Goal: Task Accomplishment & Management: Use online tool/utility

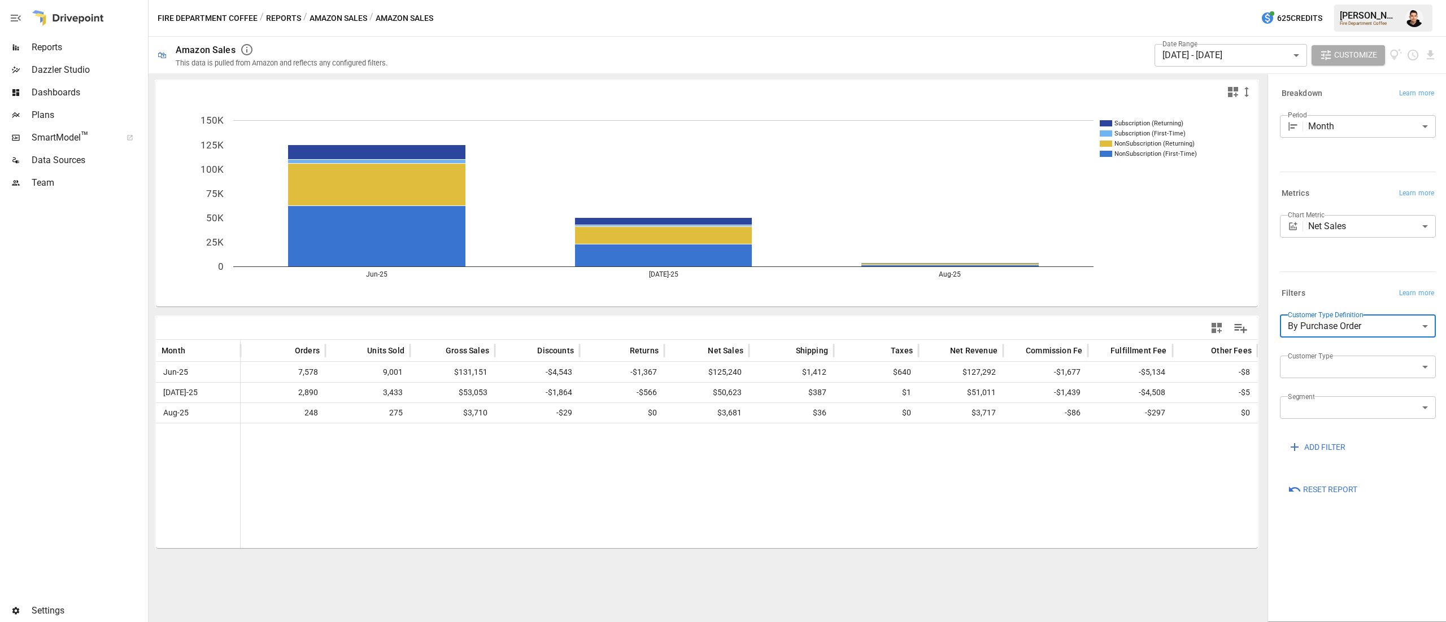
click at [55, 45] on span "Reports" at bounding box center [89, 48] width 114 height 14
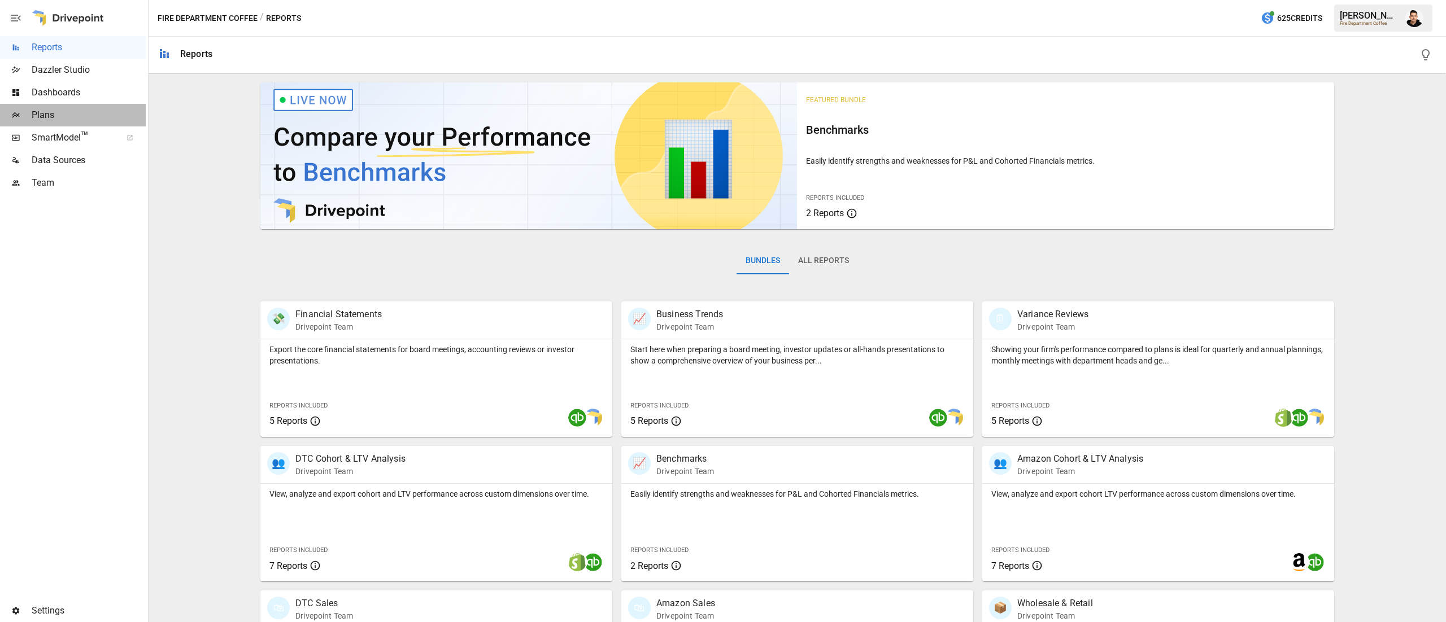
click at [58, 116] on span "Plans" at bounding box center [89, 115] width 114 height 14
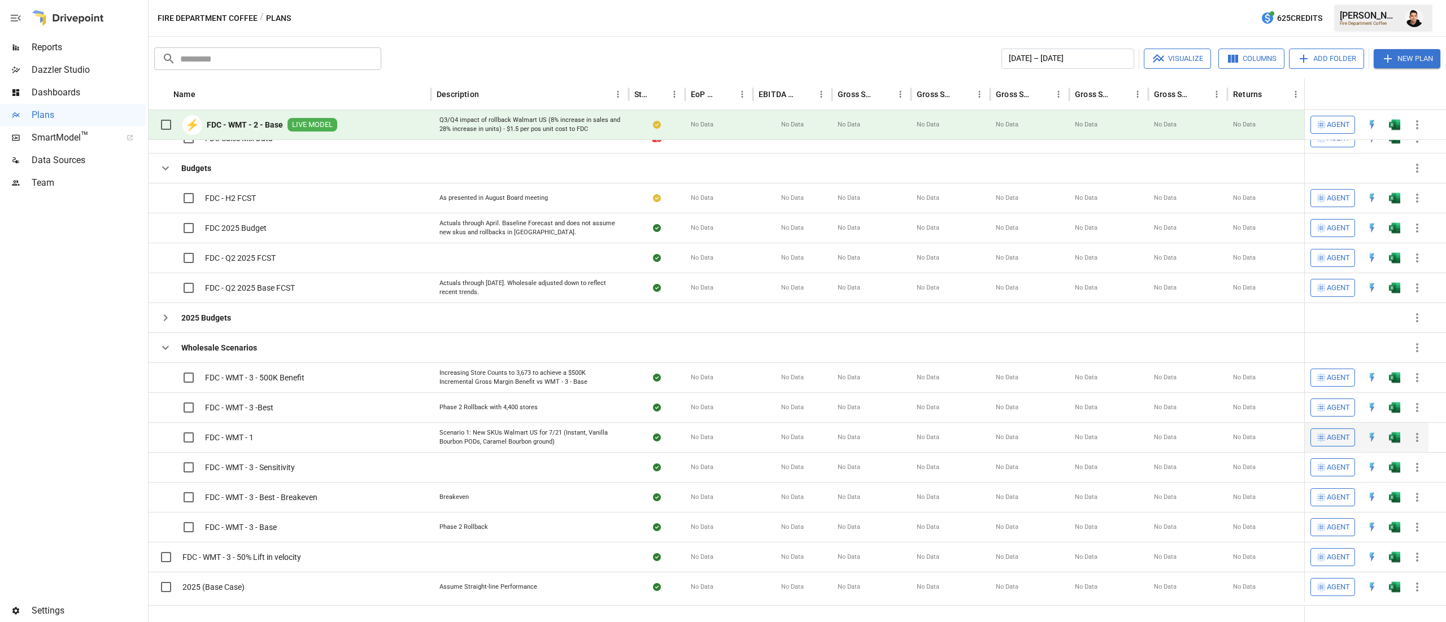
scroll to position [1, 0]
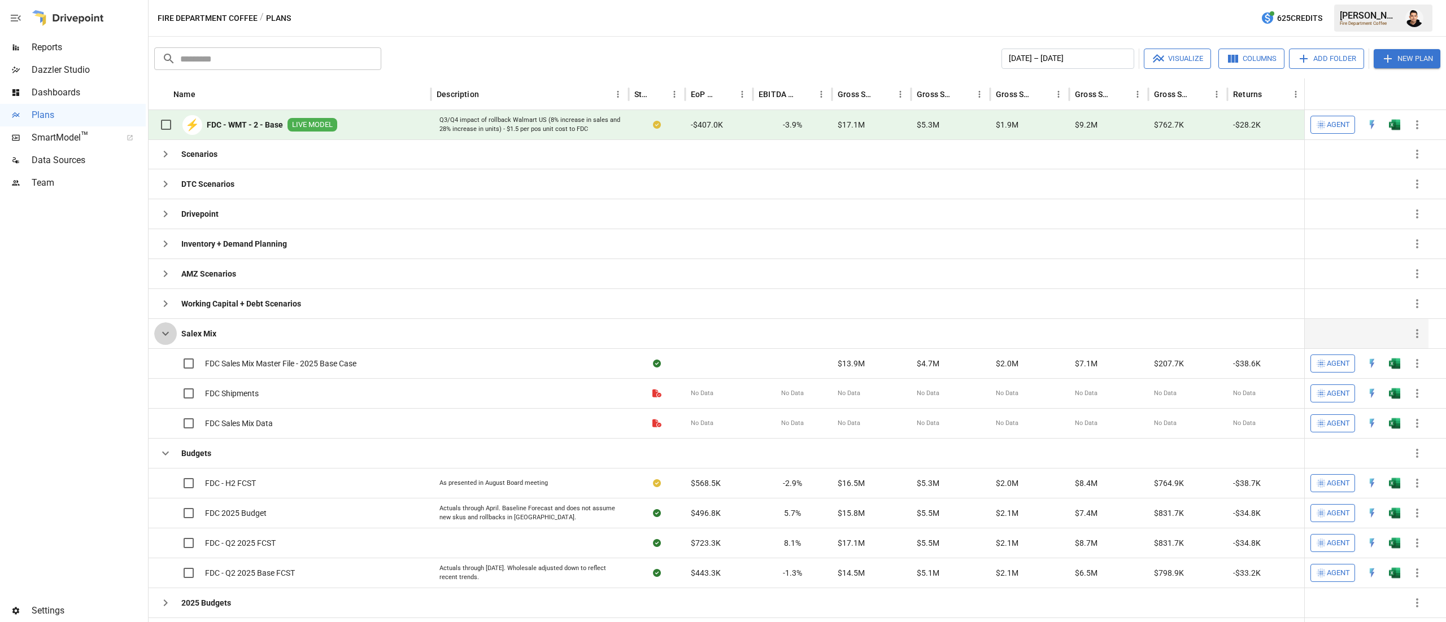
click at [163, 342] on button "button" at bounding box center [165, 333] width 23 height 23
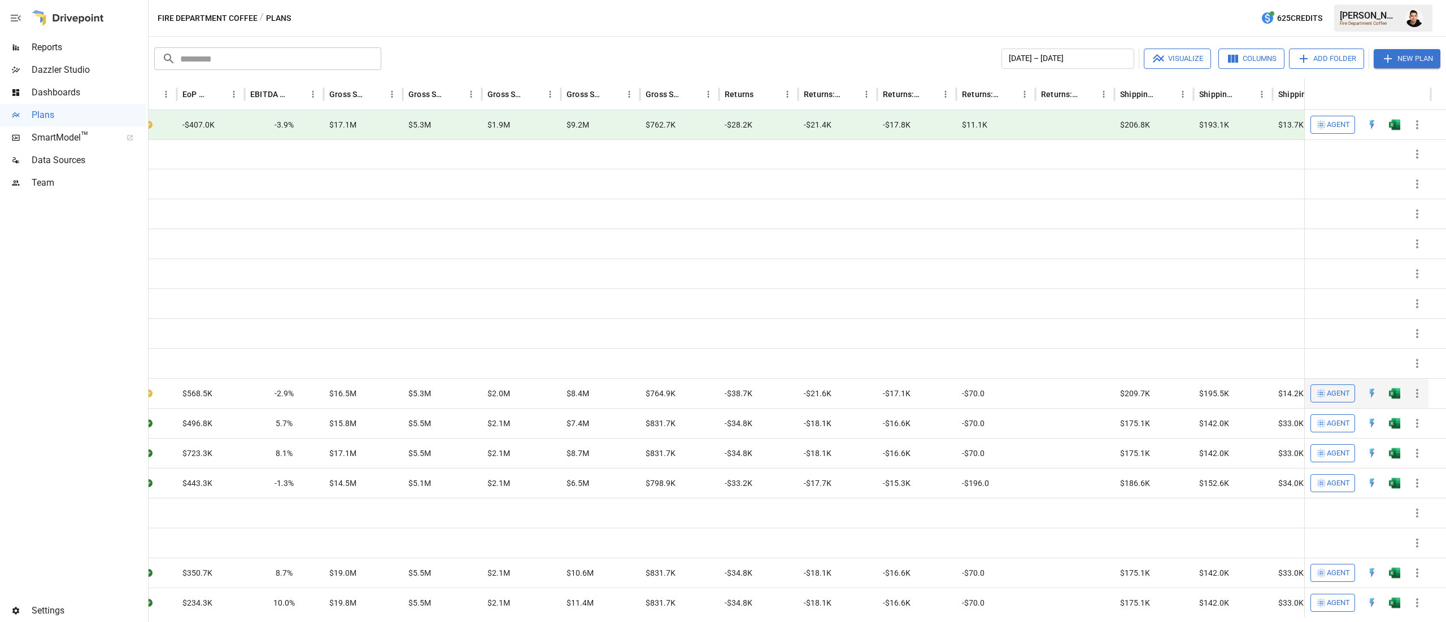
scroll to position [0, 0]
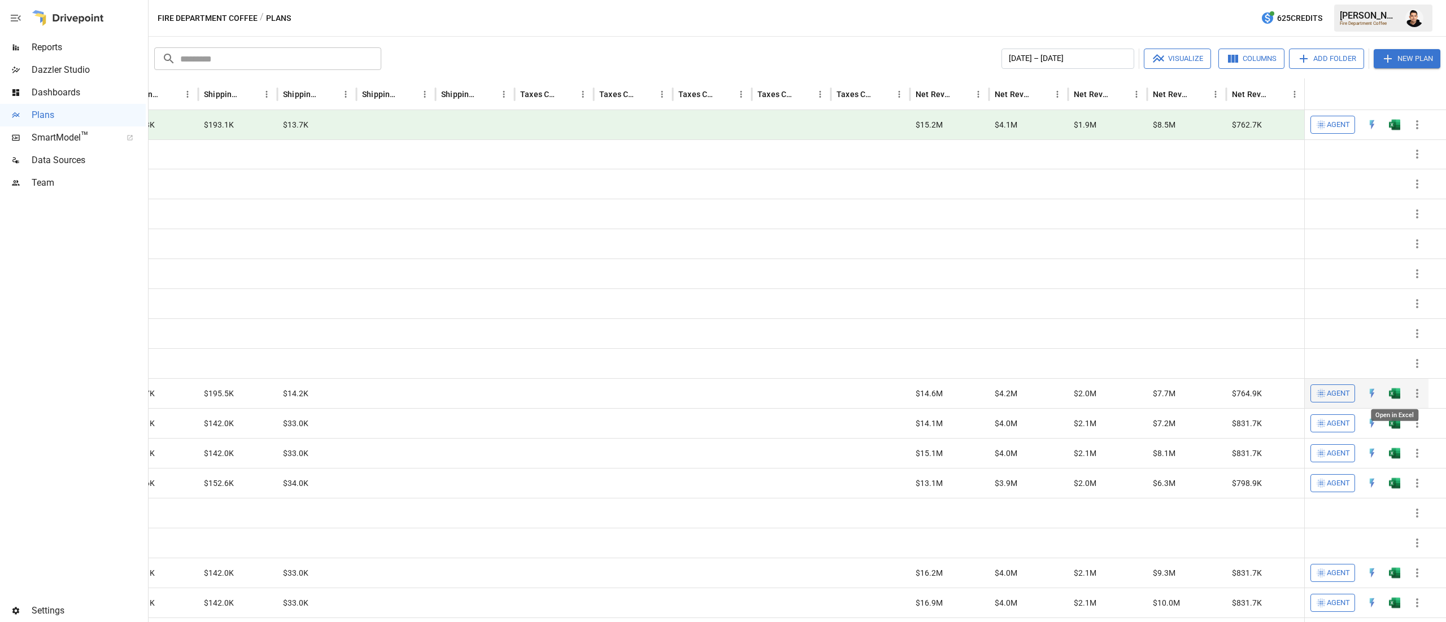
click at [1397, 398] on img "Open in Excel" at bounding box center [1394, 393] width 11 height 11
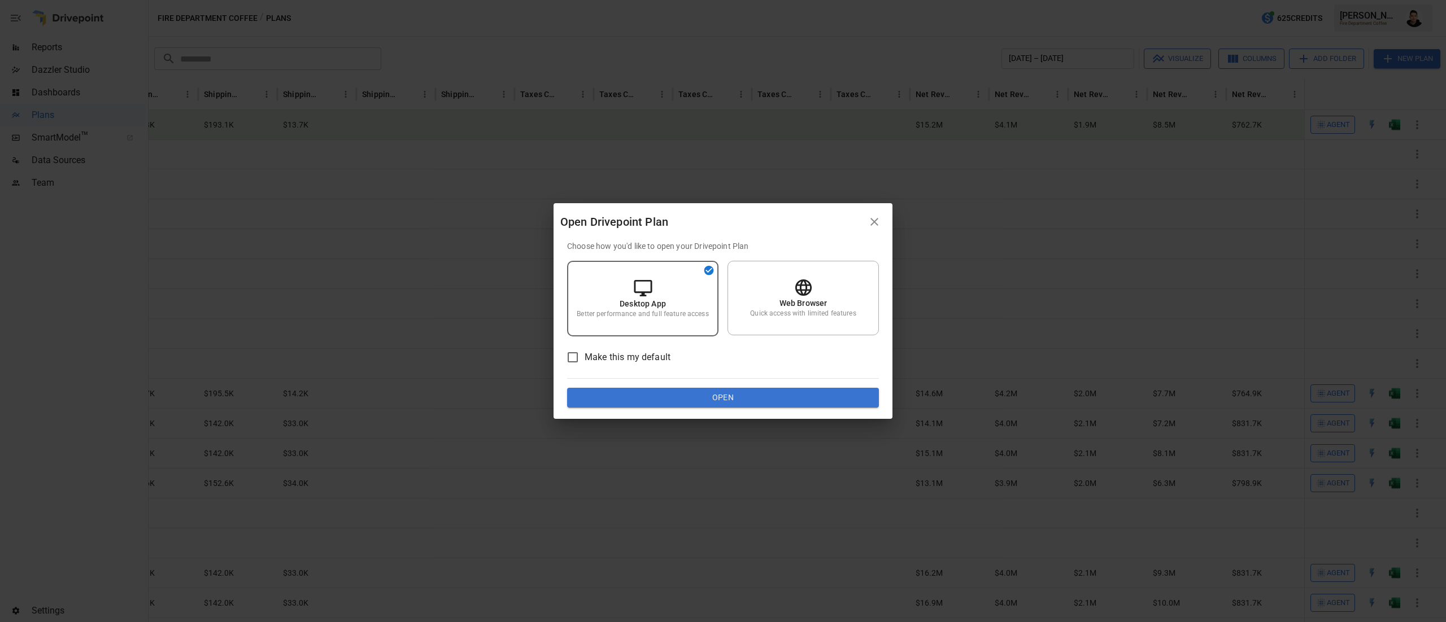
click at [782, 402] on button "Open" at bounding box center [723, 398] width 312 height 20
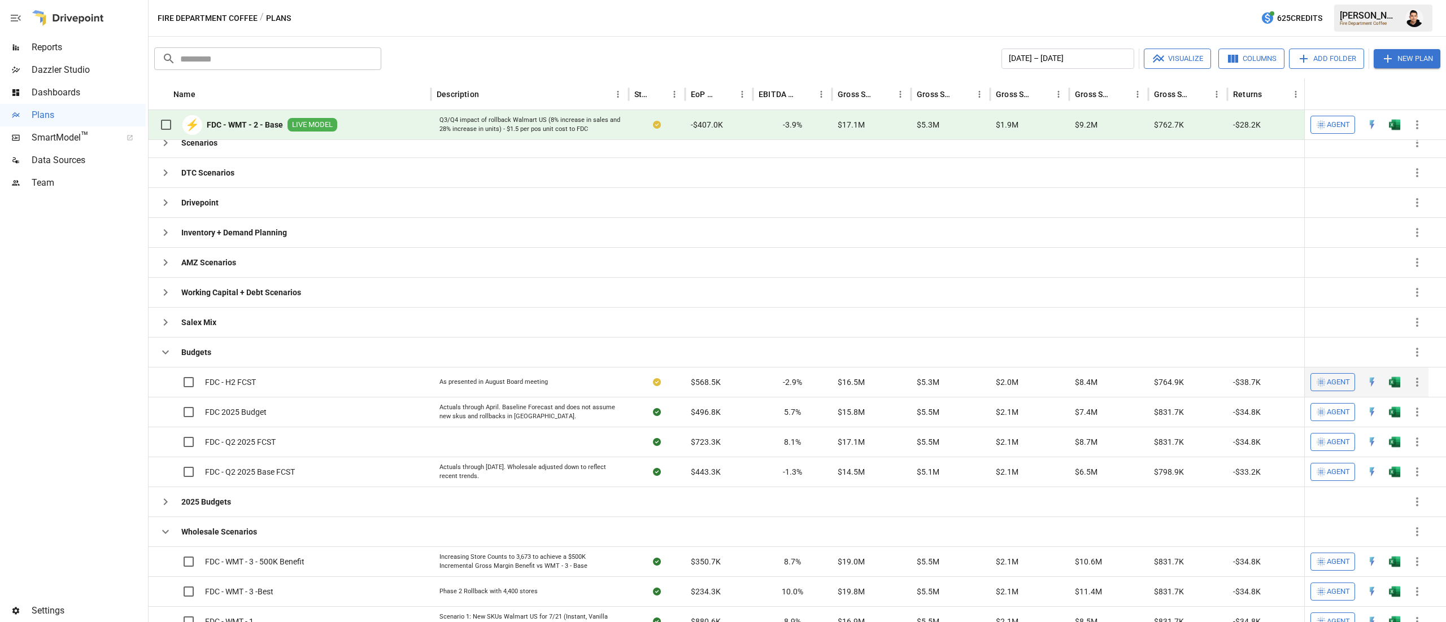
click at [1392, 381] on img "Open in Excel" at bounding box center [1394, 382] width 11 height 11
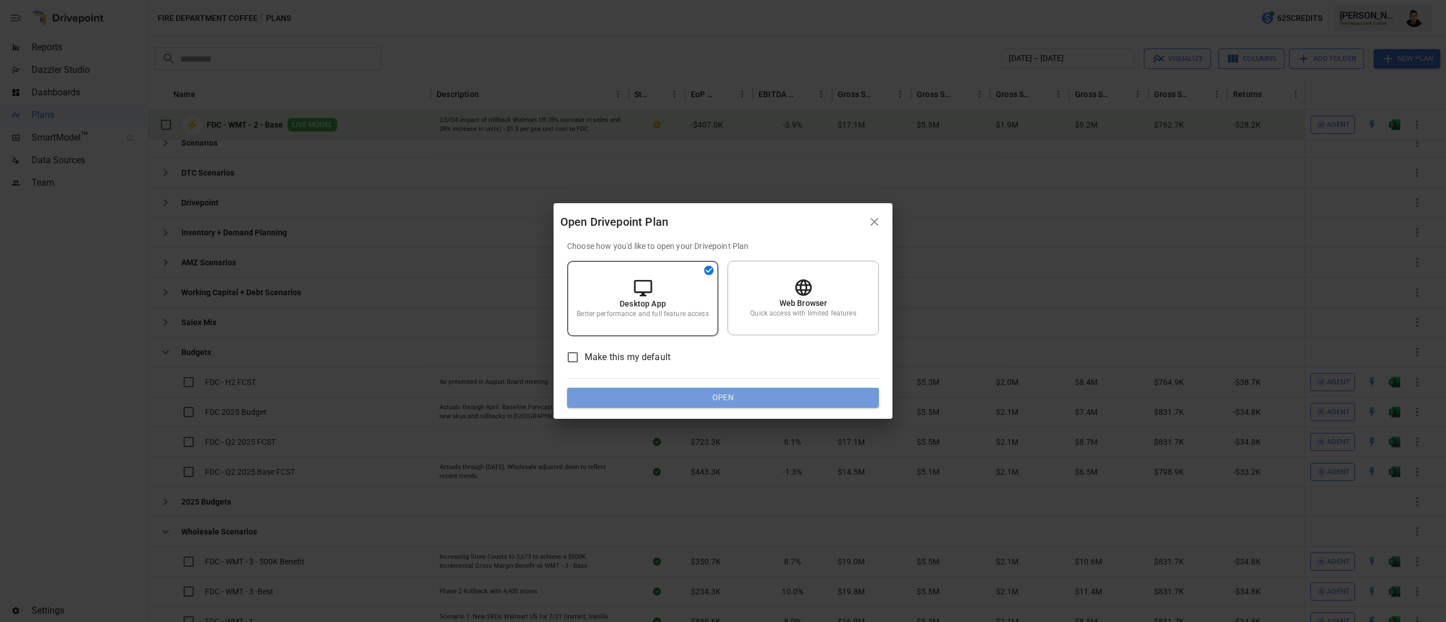
click at [732, 392] on button "Open" at bounding box center [723, 398] width 312 height 20
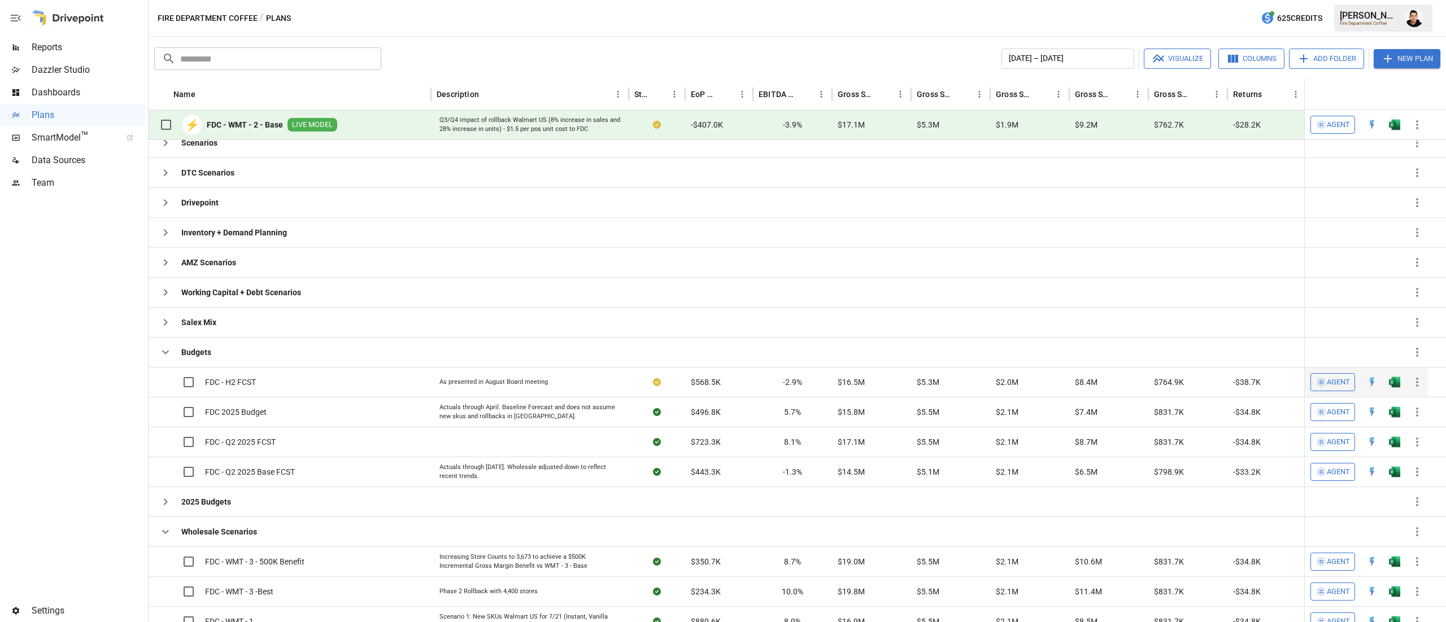
click at [1397, 386] on img "Open in Excel" at bounding box center [1394, 382] width 11 height 11
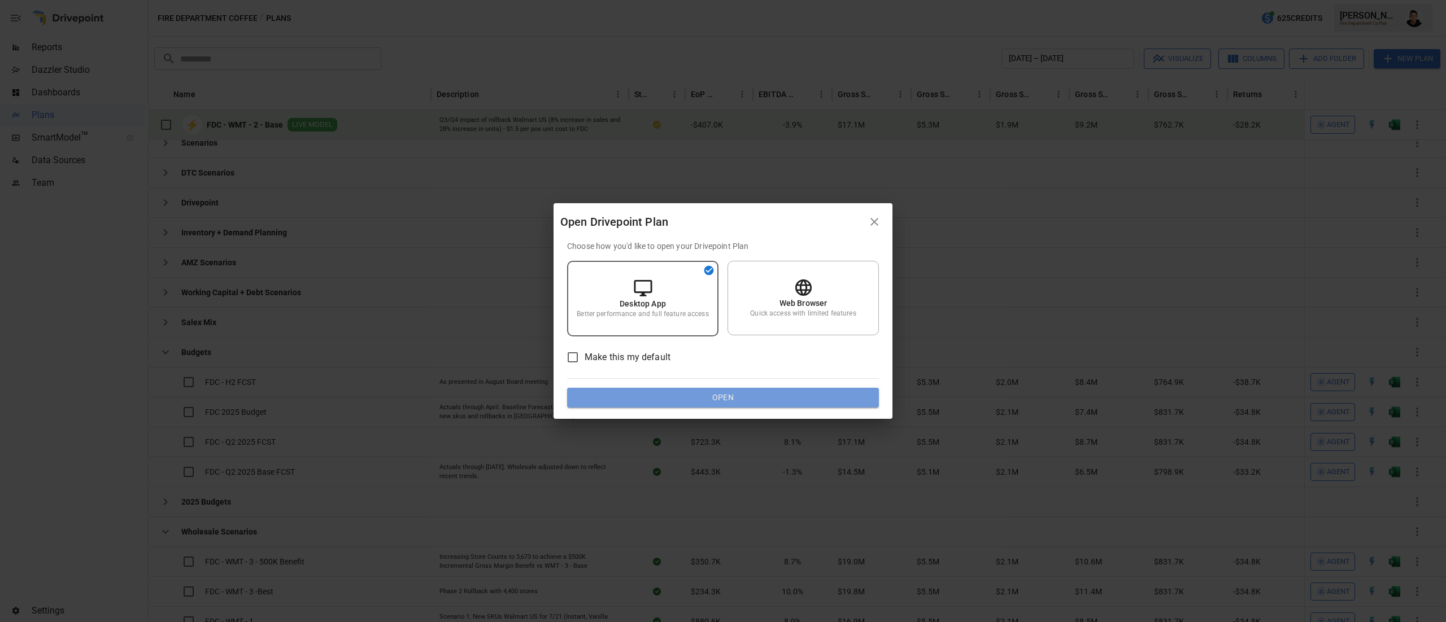
click at [836, 396] on button "Open" at bounding box center [723, 398] width 312 height 20
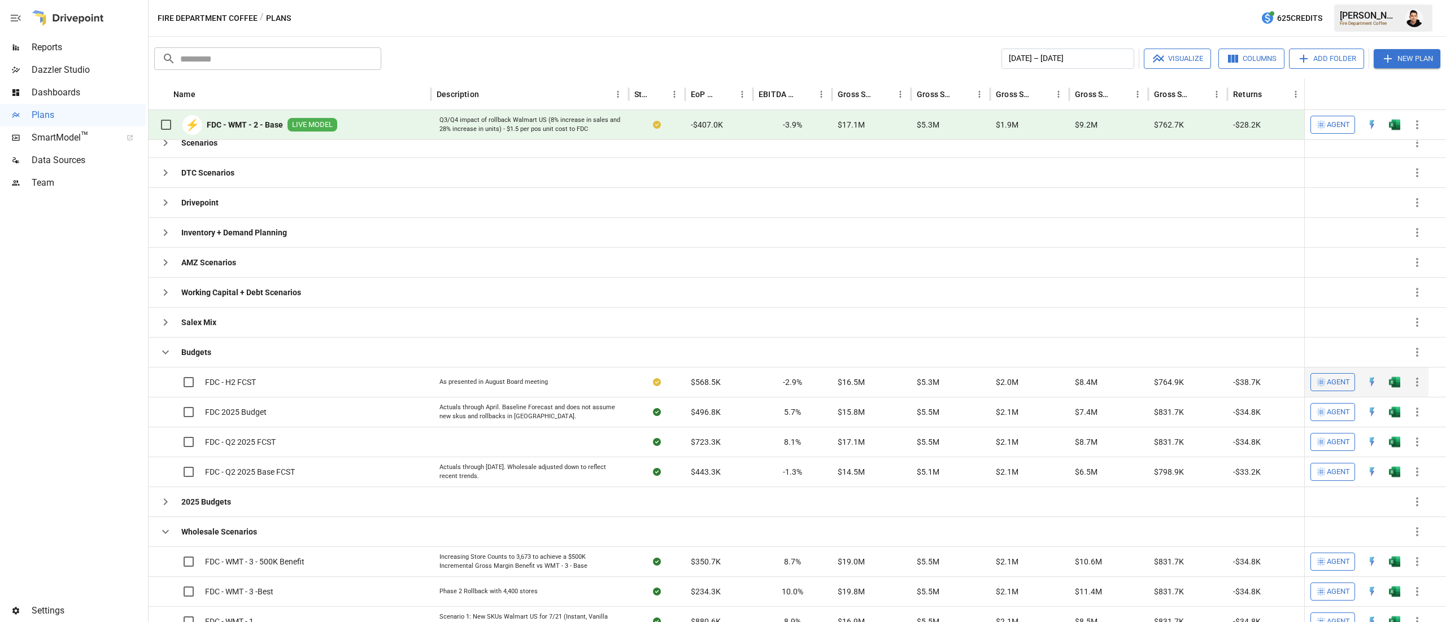
click at [1389, 377] on button "button" at bounding box center [1394, 382] width 36 height 17
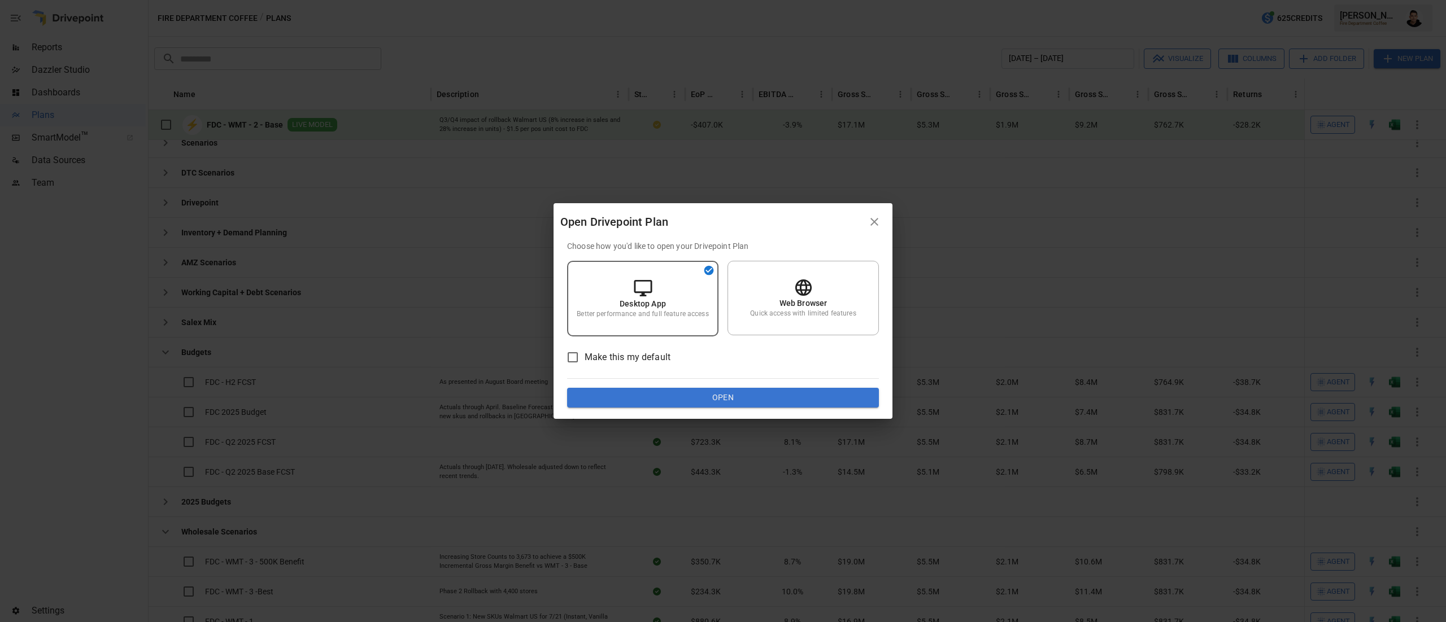
click at [748, 384] on div "Choose how you'd like to open your Drivepoint Plan Desktop App Better performan…" at bounding box center [723, 325] width 312 height 168
click at [741, 402] on button "Open" at bounding box center [723, 398] width 312 height 20
